Goal: Task Accomplishment & Management: Manage account settings

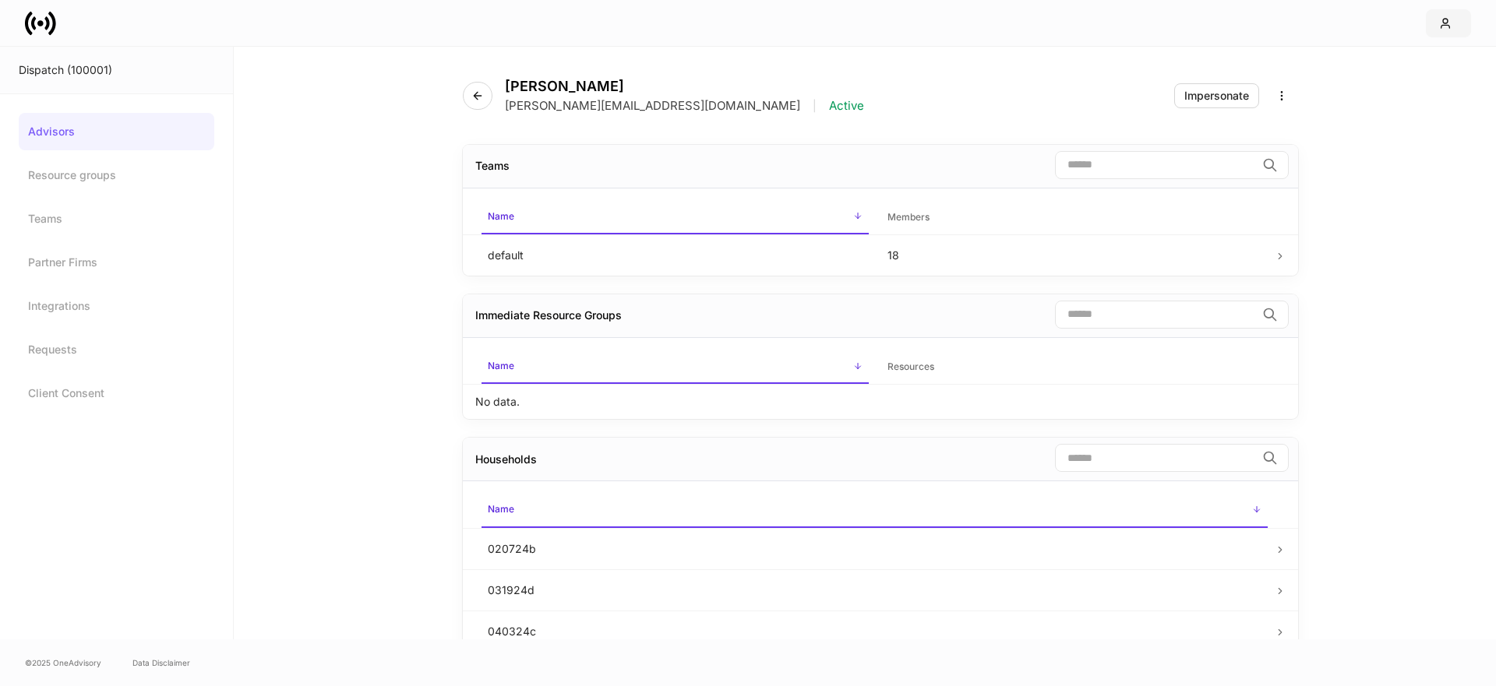
click at [1441, 24] on icon "button" at bounding box center [1445, 23] width 9 height 9
click at [134, 118] on div at bounding box center [748, 343] width 1496 height 686
click at [56, 29] on link at bounding box center [47, 23] width 44 height 31
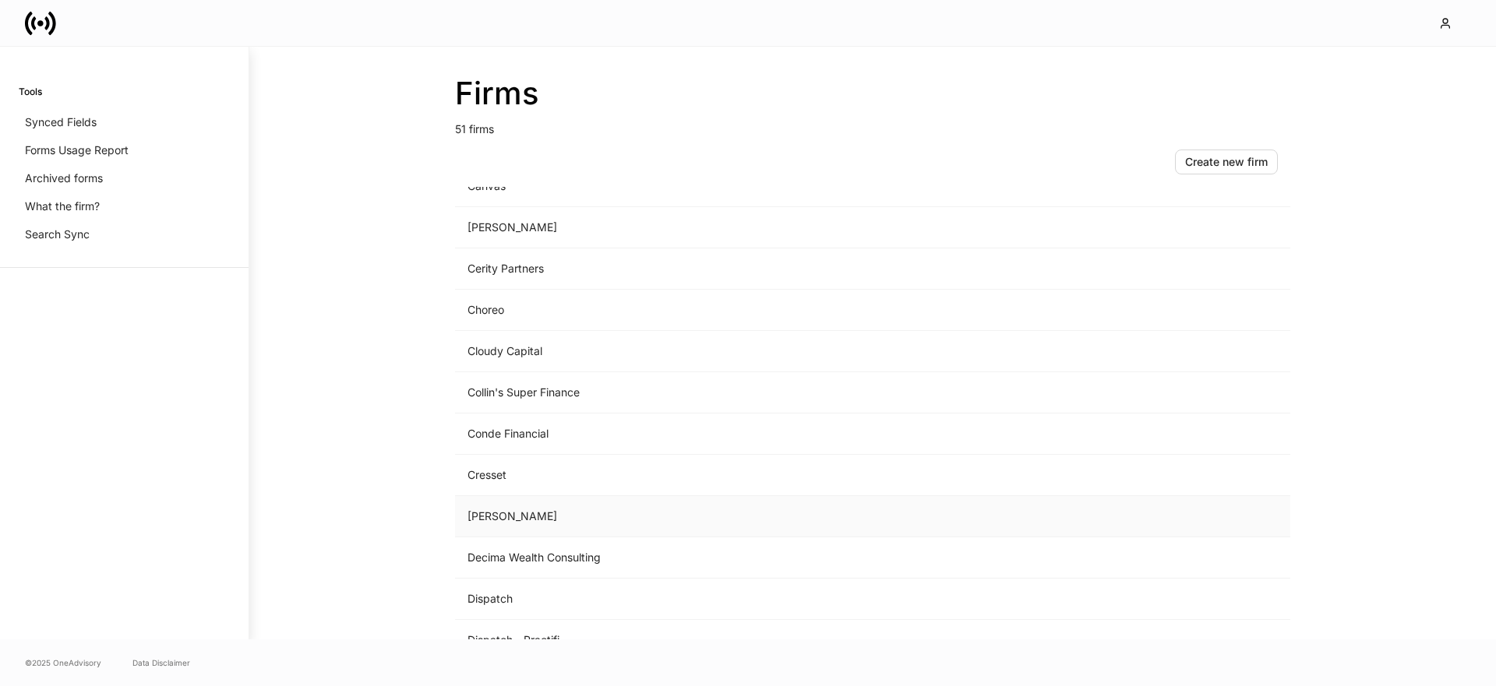
scroll to position [506, 0]
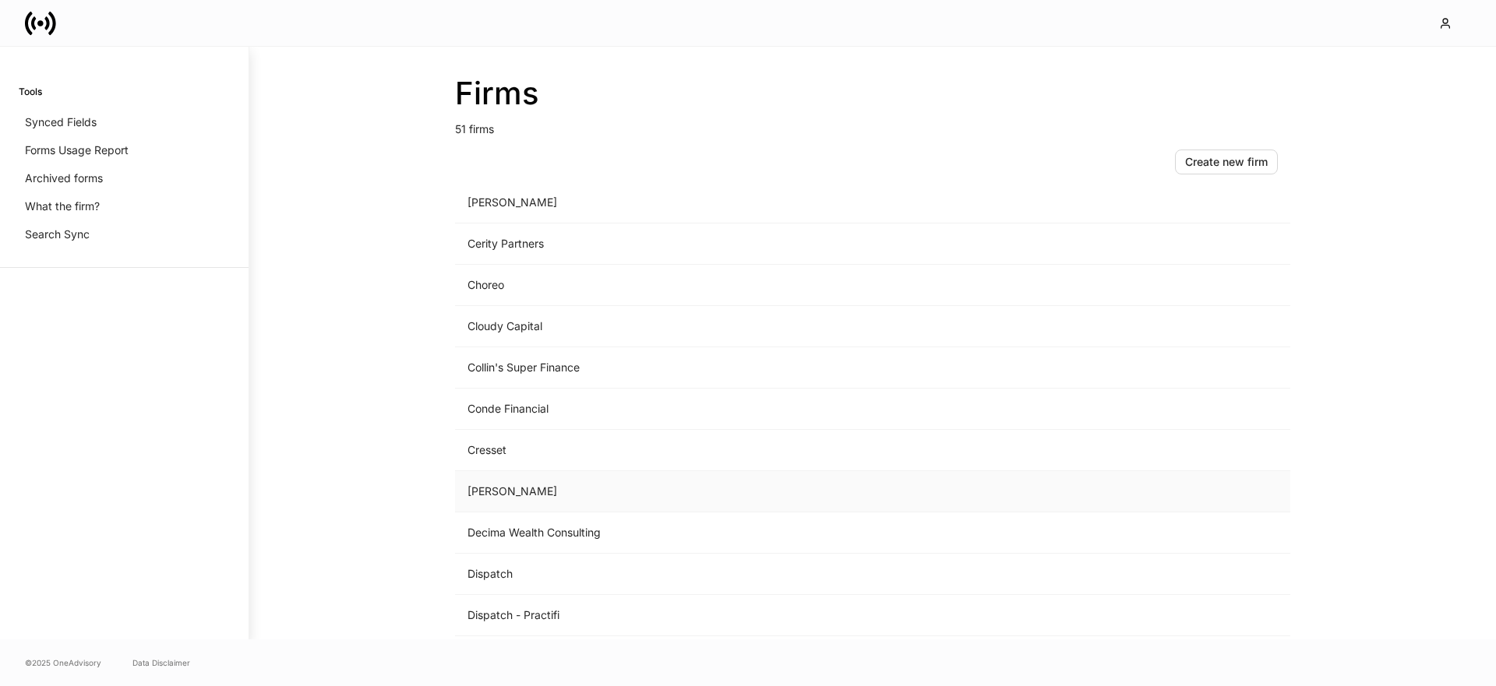
click at [527, 496] on td "[PERSON_NAME]" at bounding box center [743, 491] width 577 height 41
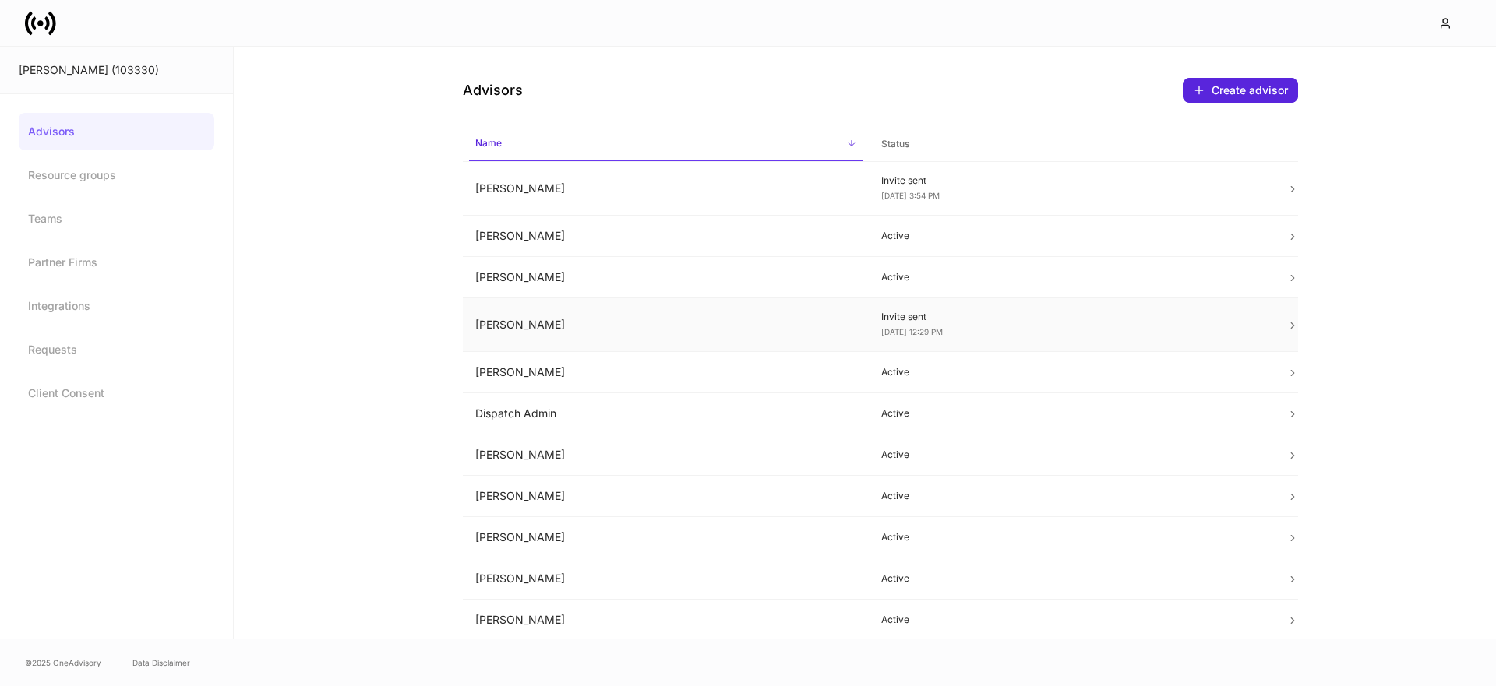
scroll to position [42, 0]
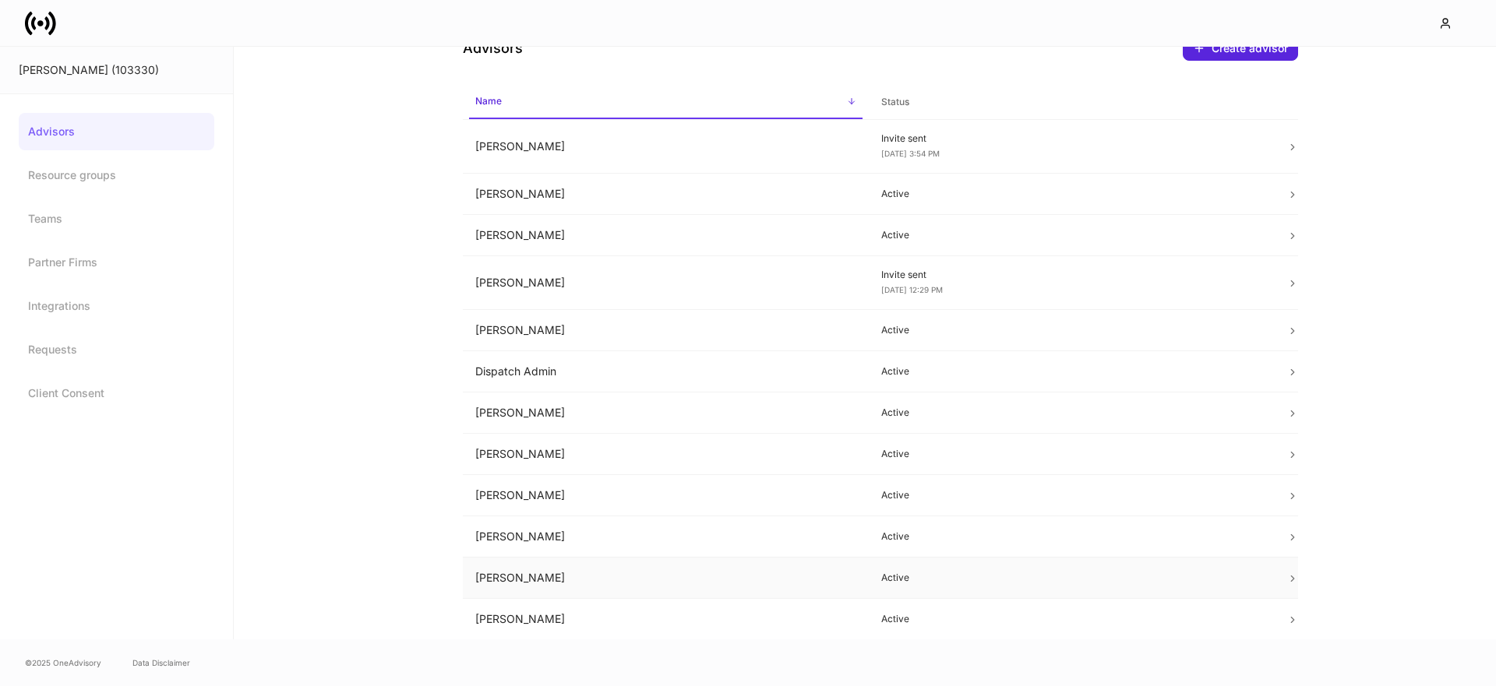
click at [568, 570] on td "[PERSON_NAME]" at bounding box center [666, 578] width 406 height 41
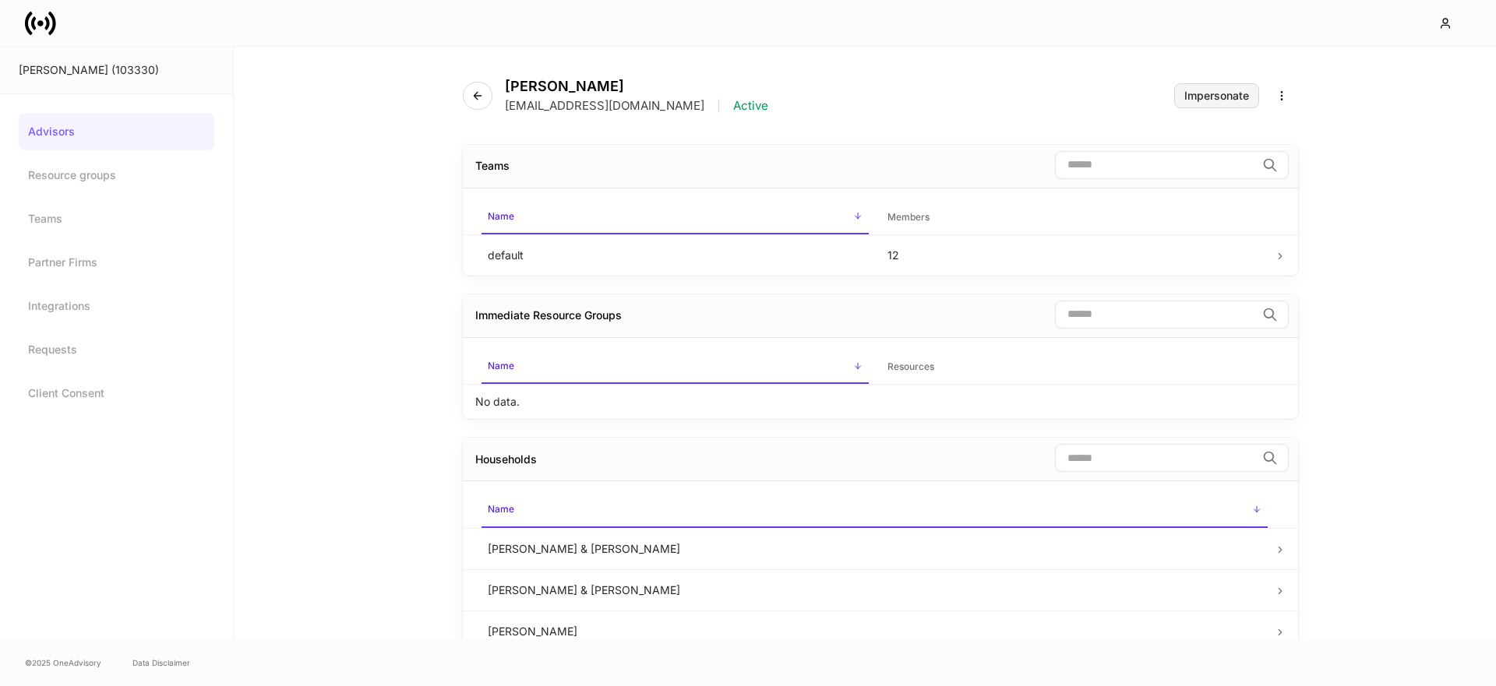
click at [1192, 97] on div "Impersonate" at bounding box center [1216, 95] width 65 height 11
